Goal: Task Accomplishment & Management: Manage account settings

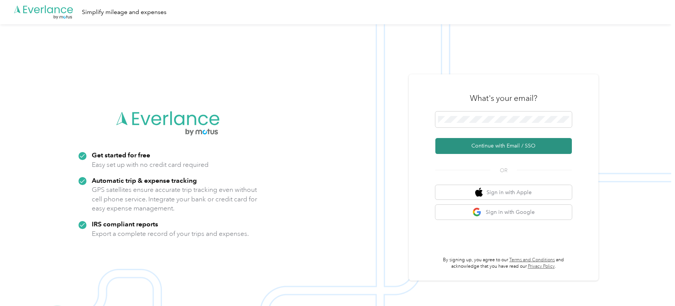
click at [475, 150] on button "Continue with Email / SSO" at bounding box center [503, 146] width 136 height 16
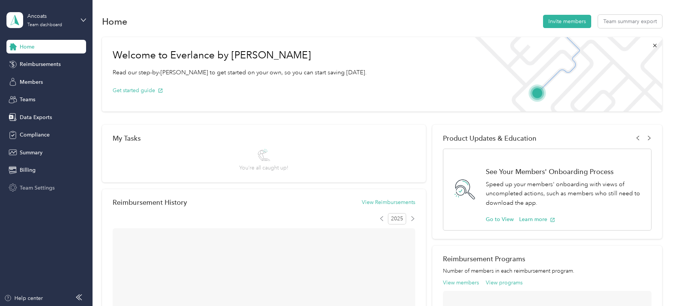
click at [53, 194] on div "Team Settings" at bounding box center [46, 188] width 80 height 14
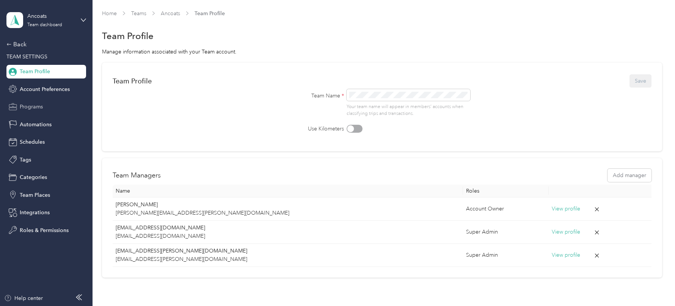
click at [35, 108] on span "Programs" at bounding box center [31, 107] width 23 height 8
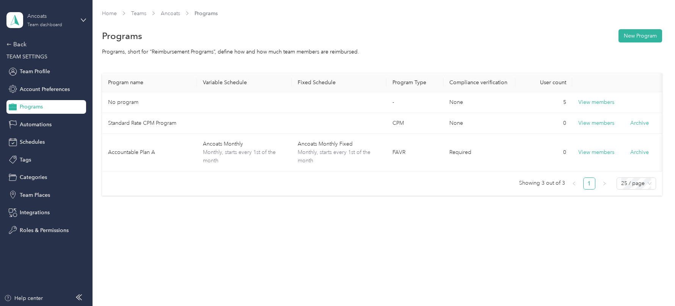
click at [59, 19] on div "Ancoats" at bounding box center [50, 16] width 47 height 8
click at [38, 93] on div "Log out" at bounding box center [27, 97] width 29 height 8
